Goal: Task Accomplishment & Management: Complete application form

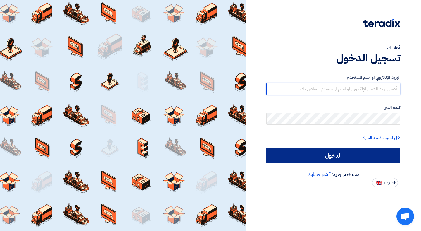
type input "[EMAIL_ADDRESS][DOMAIN_NAME]"
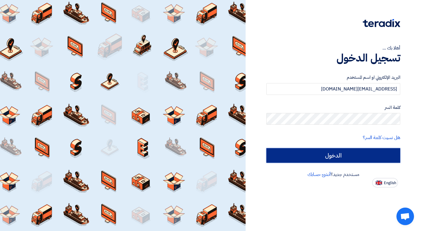
click at [355, 153] on input "الدخول" at bounding box center [333, 155] width 134 height 15
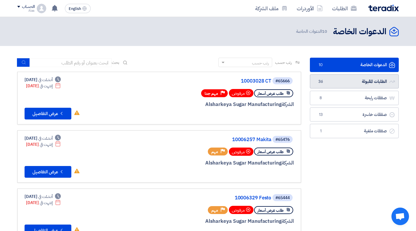
click at [334, 85] on link "الطلبات المقبولة الطلبات المقبولة 36" at bounding box center [354, 81] width 89 height 14
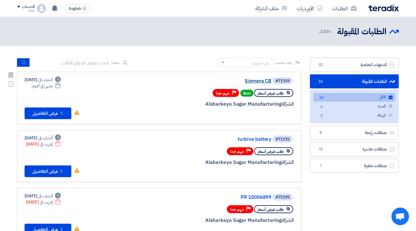
click at [259, 83] on link "Siemens CB" at bounding box center [212, 80] width 117 height 5
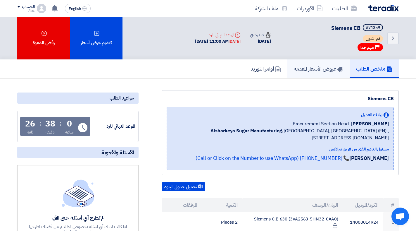
click at [311, 65] on h5 "عروض الأسعار المقدمة" at bounding box center [318, 68] width 49 height 7
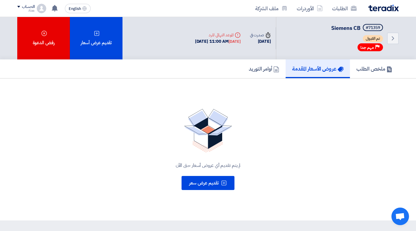
scroll to position [15, 0]
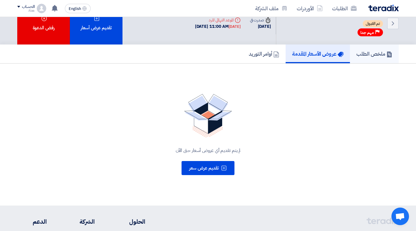
click at [375, 46] on link "ملخص الطلب" at bounding box center [374, 53] width 49 height 19
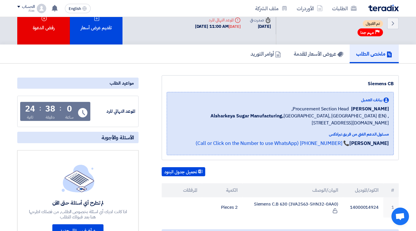
click at [388, 9] on img at bounding box center [383, 8] width 30 height 7
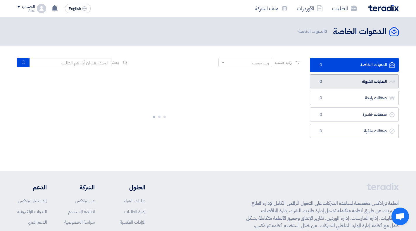
click at [328, 83] on link "الطلبات المقبولة الطلبات المقبولة 0" at bounding box center [354, 81] width 89 height 14
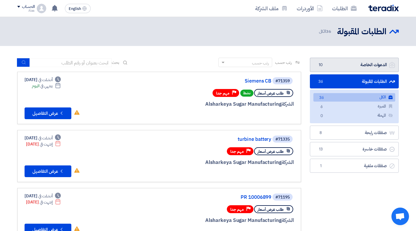
click at [332, 66] on link "الدعوات الخاصة الدعوات الخاصة 10" at bounding box center [354, 65] width 89 height 14
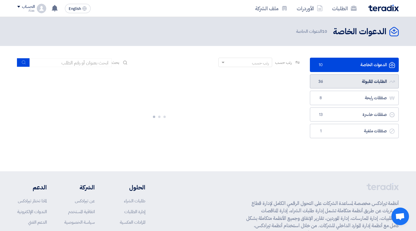
click at [338, 81] on link "الطلبات المقبولة الطلبات المقبولة 36" at bounding box center [354, 81] width 89 height 14
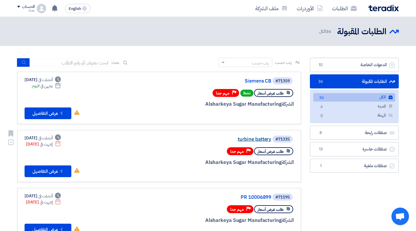
click at [260, 139] on link "turbine battery" at bounding box center [212, 139] width 117 height 5
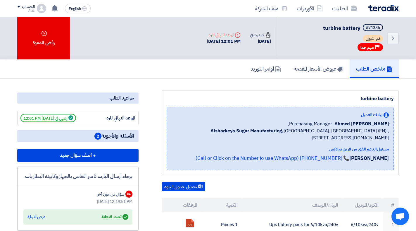
drag, startPoint x: 409, startPoint y: 47, endPoint x: 412, endPoint y: 58, distance: 11.0
click at [412, 58] on div "Back #71335 turbine battery تم القبول Priority مهم جدا Time صدرت في [DATE]" at bounding box center [208, 38] width 416 height 42
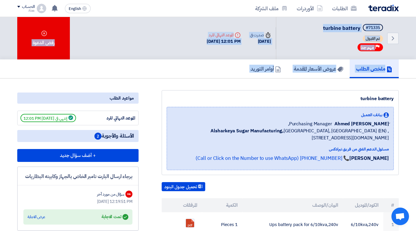
drag, startPoint x: 415, startPoint y: 55, endPoint x: 420, endPoint y: 84, distance: 29.3
click at [303, 69] on h5 "عروض الأسعار المقدمة" at bounding box center [318, 68] width 49 height 7
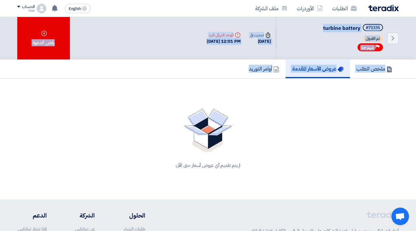
click at [392, 8] on img at bounding box center [383, 8] width 30 height 7
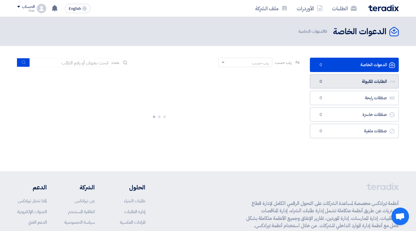
click at [356, 81] on link "الطلبات المقبولة الطلبات المقبولة 0" at bounding box center [354, 81] width 89 height 14
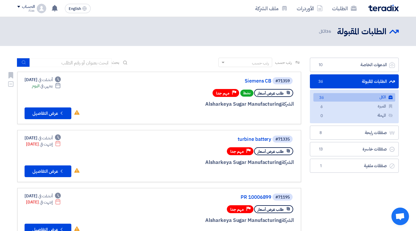
click at [264, 84] on div "#71359 Siemens CB" at bounding box center [223, 81] width 141 height 8
click at [265, 83] on link "Siemens CB" at bounding box center [212, 80] width 117 height 5
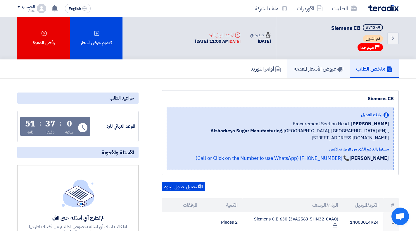
click at [295, 74] on link "عروض الأسعار المقدمة" at bounding box center [318, 68] width 62 height 19
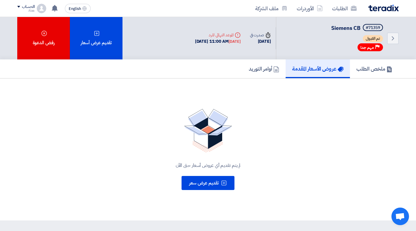
scroll to position [23, 0]
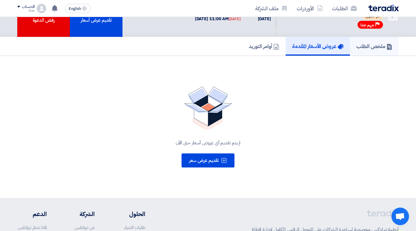
click at [370, 47] on h5 "ملخص الطلب" at bounding box center [374, 46] width 36 height 7
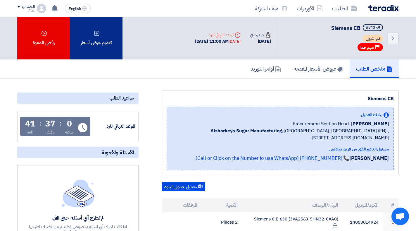
click at [114, 41] on div "تقديم عرض أسعار" at bounding box center [96, 38] width 53 height 42
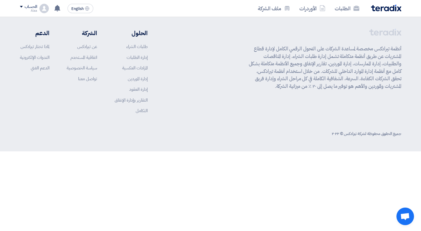
click at [204, 96] on div "أبدأ في تقديم عرض أسعار جديد تقديم عرض أسعار جديد من البداية" at bounding box center [211, 58] width 322 height 84
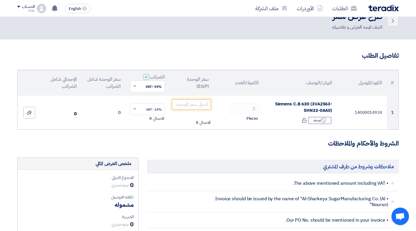
scroll to position [32, 0]
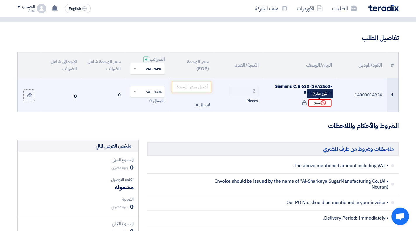
click at [313, 102] on div "Reject غير متاح" at bounding box center [319, 102] width 23 height 7
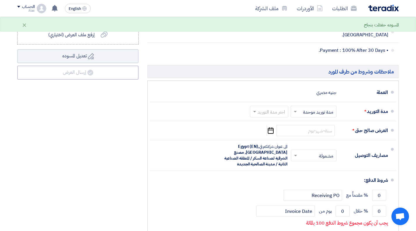
scroll to position [269, 0]
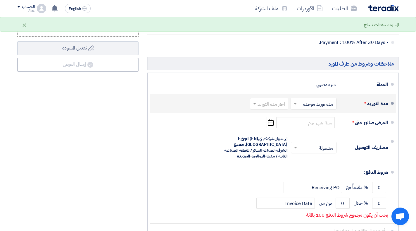
click at [321, 100] on input "text" at bounding box center [312, 104] width 43 height 8
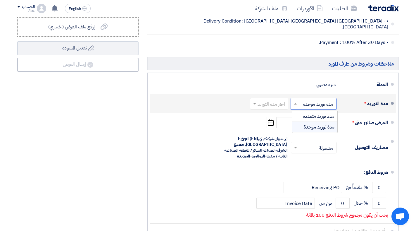
click at [321, 100] on input "text" at bounding box center [312, 104] width 43 height 8
click at [294, 101] on input "text" at bounding box center [312, 104] width 43 height 8
click at [294, 101] on span at bounding box center [294, 104] width 7 height 6
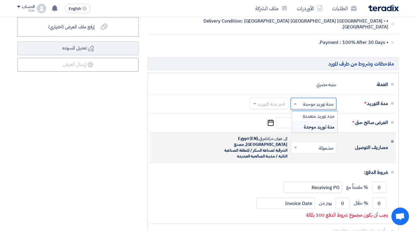
click at [335, 147] on div "× مشمولة ×" at bounding box center [314, 147] width 46 height 12
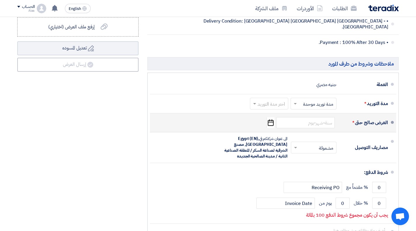
click at [272, 117] on icon "Pick a date" at bounding box center [271, 122] width 8 height 11
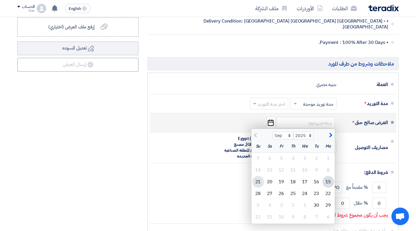
click at [260, 176] on div "21" at bounding box center [258, 182] width 12 height 12
type input "[DATE]"
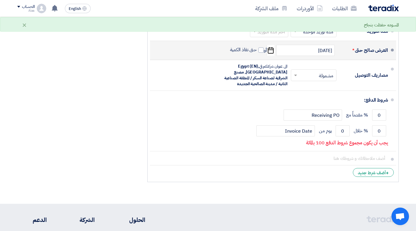
scroll to position [350, 0]
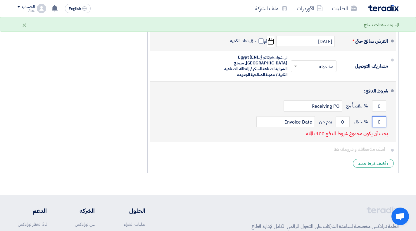
click at [380, 116] on input "0" at bounding box center [379, 121] width 14 height 11
drag, startPoint x: 379, startPoint y: 115, endPoint x: 384, endPoint y: 115, distance: 5.0
click at [384, 116] on input "0" at bounding box center [379, 121] width 14 height 11
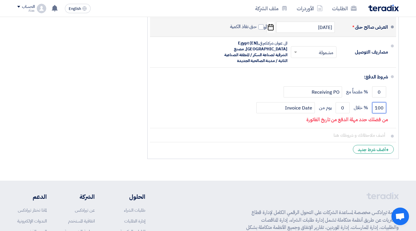
scroll to position [365, 0]
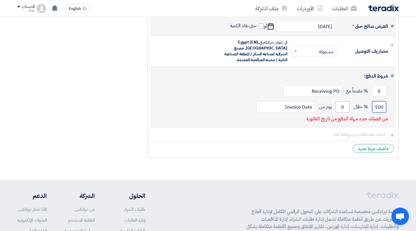
type input "100"
drag, startPoint x: 340, startPoint y: 103, endPoint x: 353, endPoint y: 103, distance: 12.6
click at [353, 103] on div "100 % خلال 0 يوم من Invoice Date" at bounding box center [271, 107] width 233 height 16
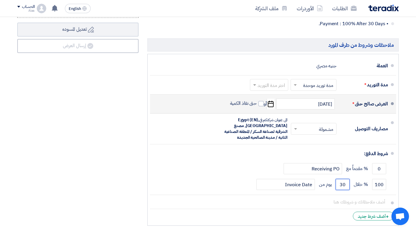
scroll to position [280, 0]
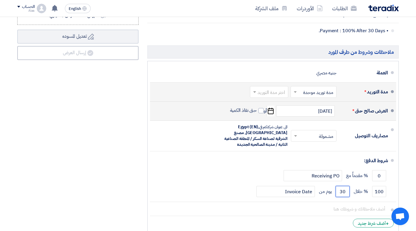
type input "30"
click at [267, 90] on input "text" at bounding box center [267, 92] width 35 height 8
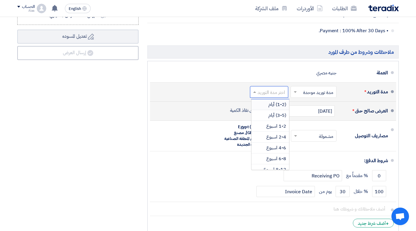
click at [304, 89] on input "text" at bounding box center [312, 92] width 43 height 8
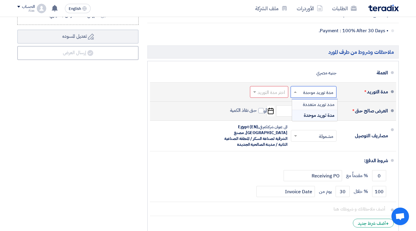
click at [308, 101] on span "مدد توريد متعددة" at bounding box center [319, 104] width 32 height 7
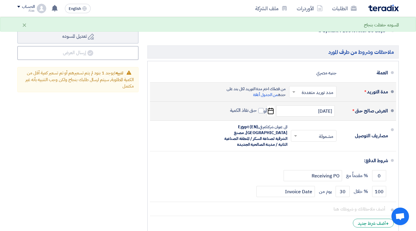
click at [317, 91] on input "text" at bounding box center [311, 92] width 44 height 8
click at [312, 112] on span "مدة توريد موحدة" at bounding box center [319, 115] width 30 height 7
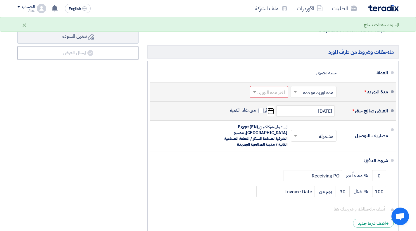
click at [263, 89] on input "text" at bounding box center [267, 92] width 35 height 8
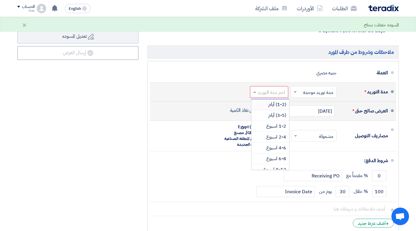
click at [268, 101] on span "(1-2) أيام" at bounding box center [277, 104] width 18 height 7
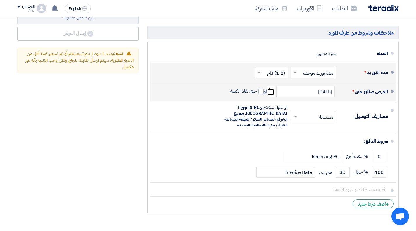
scroll to position [301, 0]
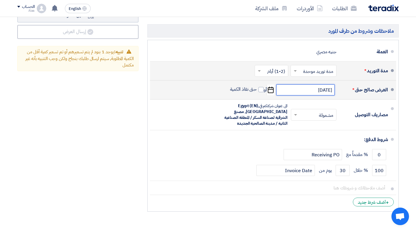
click at [315, 85] on input "[DATE]" at bounding box center [305, 89] width 58 height 11
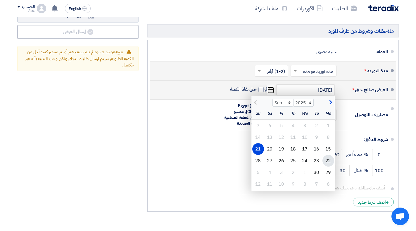
click at [327, 155] on div "22" at bounding box center [328, 161] width 12 height 12
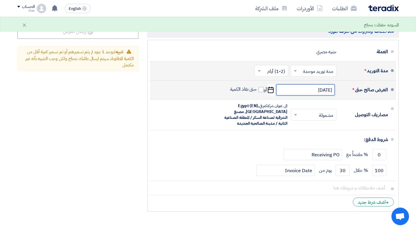
click at [318, 87] on input "[DATE]" at bounding box center [305, 89] width 58 height 11
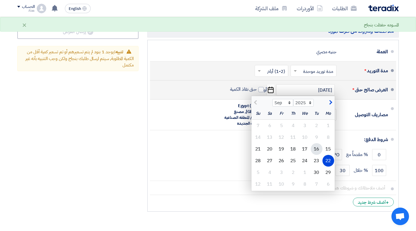
click at [315, 143] on div "16" at bounding box center [317, 149] width 12 height 12
type input "[DATE]"
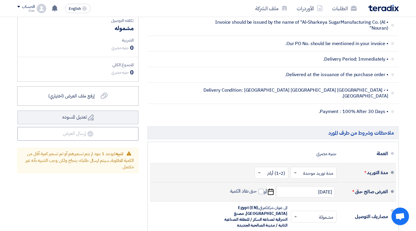
scroll to position [0, 0]
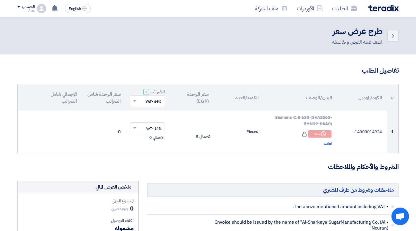
click at [385, 13] on div "الطلبات الأوردرات ملف الشركة" at bounding box center [284, 8] width 229 height 14
click at [386, 11] on div "الطلبات الأوردرات ملف الشركة" at bounding box center [284, 8] width 229 height 14
click at [387, 6] on img at bounding box center [383, 8] width 30 height 7
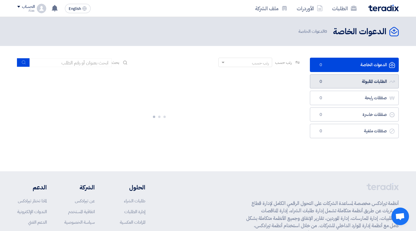
click at [343, 81] on link "الطلبات المقبولة الطلبات المقبولة 0" at bounding box center [354, 81] width 89 height 14
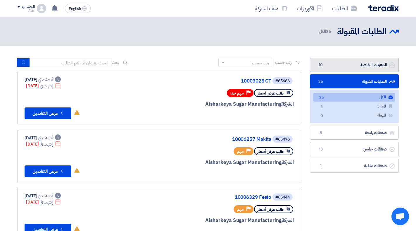
click at [374, 63] on link "الدعوات الخاصة الدعوات الخاصة 10" at bounding box center [354, 65] width 89 height 14
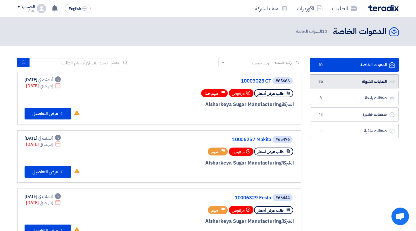
click at [372, 82] on link "الطلبات المقبولة الطلبات المقبولة 36" at bounding box center [354, 81] width 89 height 14
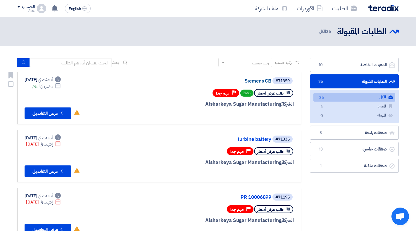
click at [257, 79] on link "Siemens CB" at bounding box center [212, 80] width 117 height 5
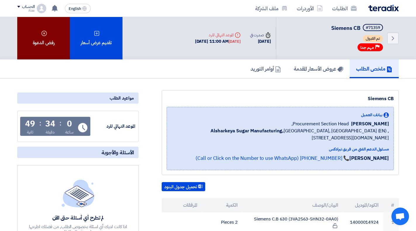
click at [59, 36] on div "رفض الدعوة" at bounding box center [43, 38] width 53 height 42
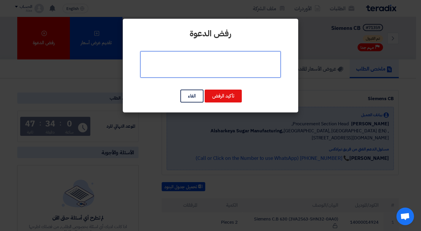
click at [220, 63] on textarea at bounding box center [210, 64] width 140 height 26
type textarea "u"
type textarea "y"
type textarea "غير متاح"
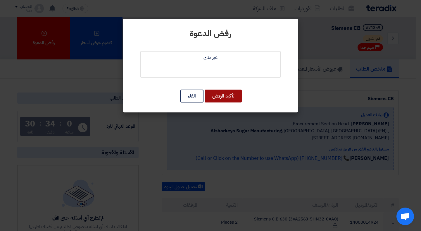
click at [226, 90] on button "تأكيد الرفض" at bounding box center [223, 95] width 37 height 13
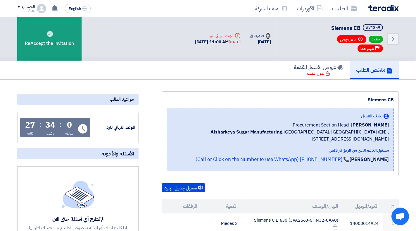
click at [387, 9] on img at bounding box center [383, 8] width 30 height 7
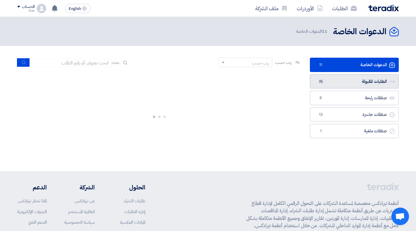
click at [337, 81] on link "الطلبات المقبولة الطلبات المقبولة 35" at bounding box center [354, 81] width 89 height 14
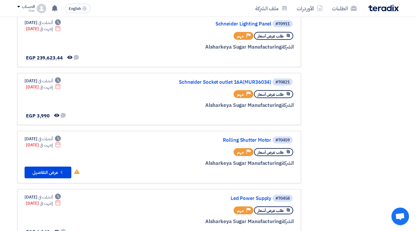
scroll to position [300, 0]
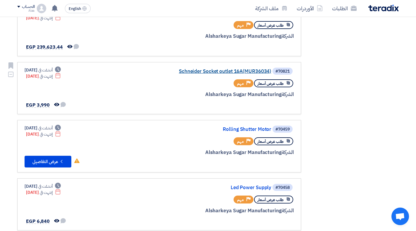
click at [248, 73] on link "Schneider Socket outlet 16A(MUR36034)" at bounding box center [212, 71] width 117 height 5
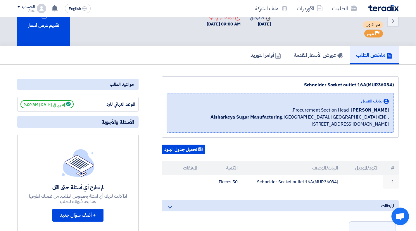
scroll to position [20, 0]
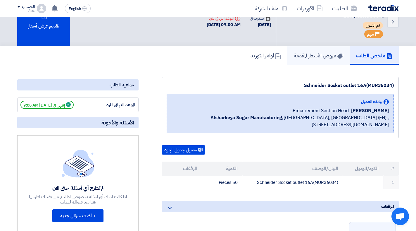
click at [302, 46] on link "عروض الأسعار المقدمة" at bounding box center [318, 55] width 62 height 19
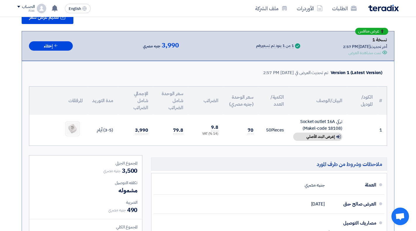
scroll to position [88, 0]
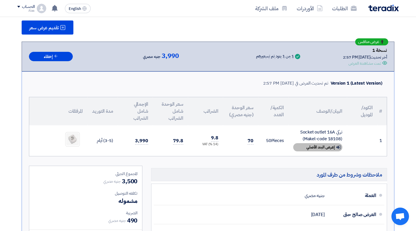
click at [325, 143] on div "Show details إعرض البند الأصلي" at bounding box center [317, 147] width 49 height 8
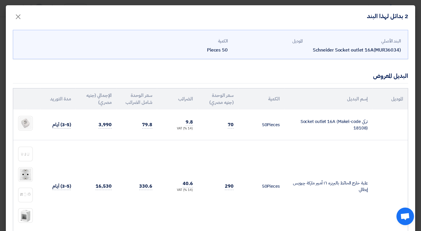
click at [418, 127] on modal-container "2 بدائل لهذا البند × البند الأصلي Schneider Socket outlet 16A(MUR36034) الموديل…" at bounding box center [210, 115] width 421 height 231
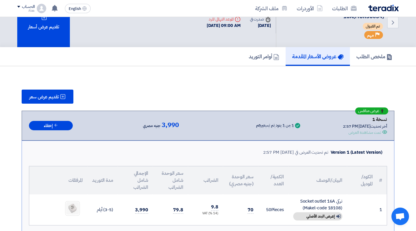
scroll to position [0, 0]
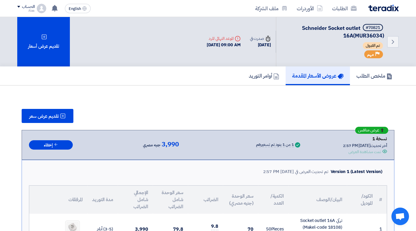
click at [381, 9] on img at bounding box center [383, 8] width 30 height 7
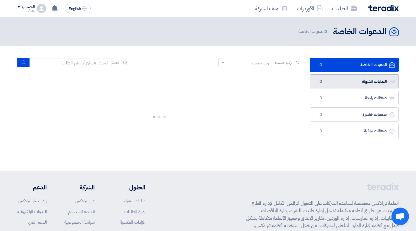
click at [362, 86] on link "الطلبات المقبولة الطلبات المقبولة 0" at bounding box center [354, 81] width 89 height 14
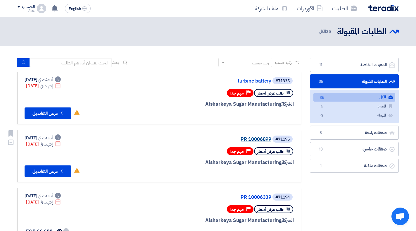
click at [264, 138] on link "PR 10006899" at bounding box center [212, 139] width 117 height 5
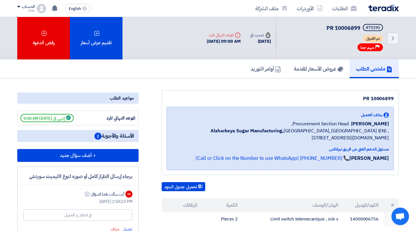
click at [394, 5] on img at bounding box center [383, 8] width 30 height 7
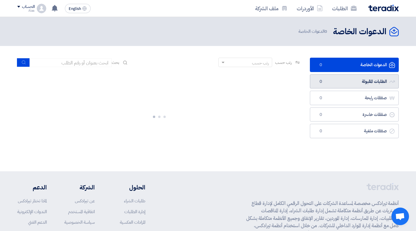
click at [362, 77] on link "الطلبات المقبولة الطلبات المقبولة 0" at bounding box center [354, 81] width 89 height 14
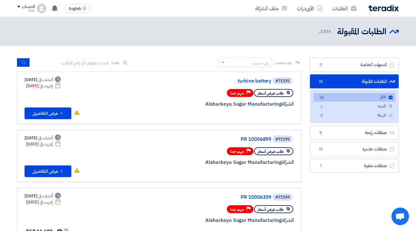
click at [355, 85] on link "الطلبات المقبولة الطلبات المقبولة 35" at bounding box center [354, 81] width 89 height 14
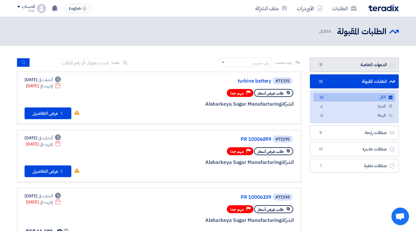
click at [357, 65] on link "الدعوات الخاصة الدعوات الخاصة 11" at bounding box center [354, 65] width 89 height 14
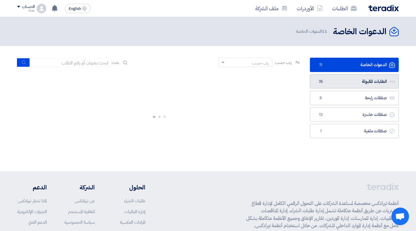
click at [357, 83] on link "الطلبات المقبولة الطلبات المقبولة 35" at bounding box center [354, 81] width 89 height 14
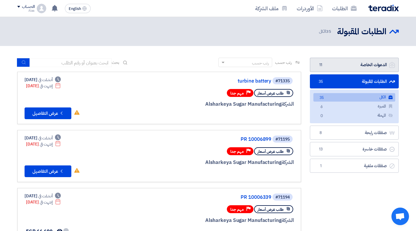
click at [361, 65] on link "الدعوات الخاصة الدعوات الخاصة 11" at bounding box center [354, 65] width 89 height 14
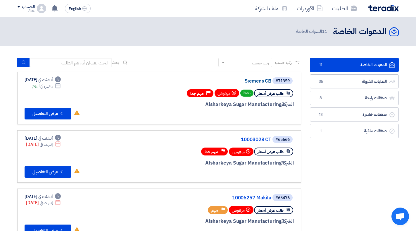
click at [259, 81] on link "Siemens CB" at bounding box center [212, 80] width 117 height 5
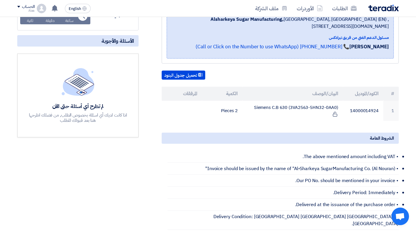
scroll to position [110, 0]
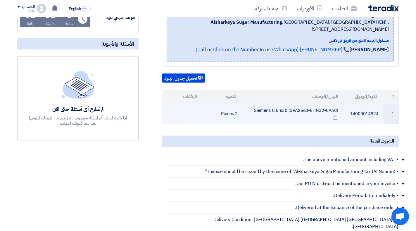
drag, startPoint x: 258, startPoint y: 111, endPoint x: 344, endPoint y: 122, distance: 87.2
click at [345, 122] on tr "1 14000014924 Siemens C.B 630 (3VA2563-5HN32-0AA0) 2 Pieces" at bounding box center [280, 113] width 237 height 20
click at [251, 109] on td "Siemens C.B 630 (3VA2563-5HN32-0AA0)" at bounding box center [292, 113] width 101 height 20
drag, startPoint x: 255, startPoint y: 110, endPoint x: 352, endPoint y: 107, distance: 97.1
click at [352, 107] on tr "1 14000014924 Siemens C.B 630 (3VA2563-5HN32-0AA0) 2 Pieces" at bounding box center [280, 113] width 237 height 20
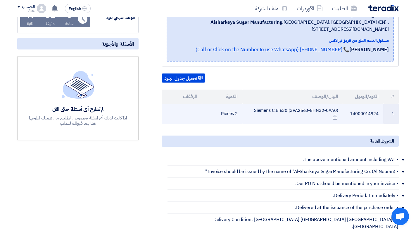
drag, startPoint x: 289, startPoint y: 97, endPoint x: 292, endPoint y: 105, distance: 8.3
click at [289, 98] on th "البيان/الوصف" at bounding box center [292, 96] width 101 height 14
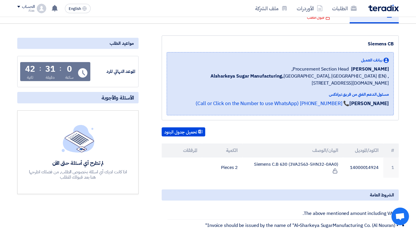
scroll to position [58, 0]
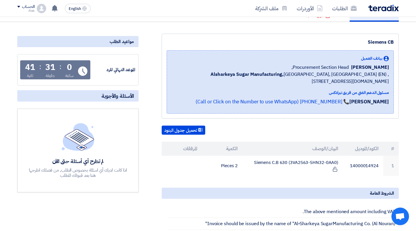
click at [219, 4] on div "الطلبات الأوردرات ملف الشركة" at bounding box center [284, 8] width 229 height 14
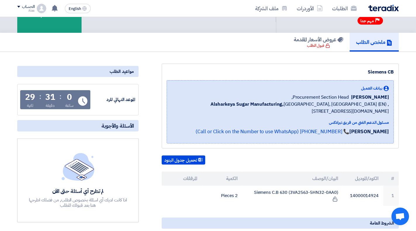
scroll to position [0, 0]
